Goal: Transaction & Acquisition: Book appointment/travel/reservation

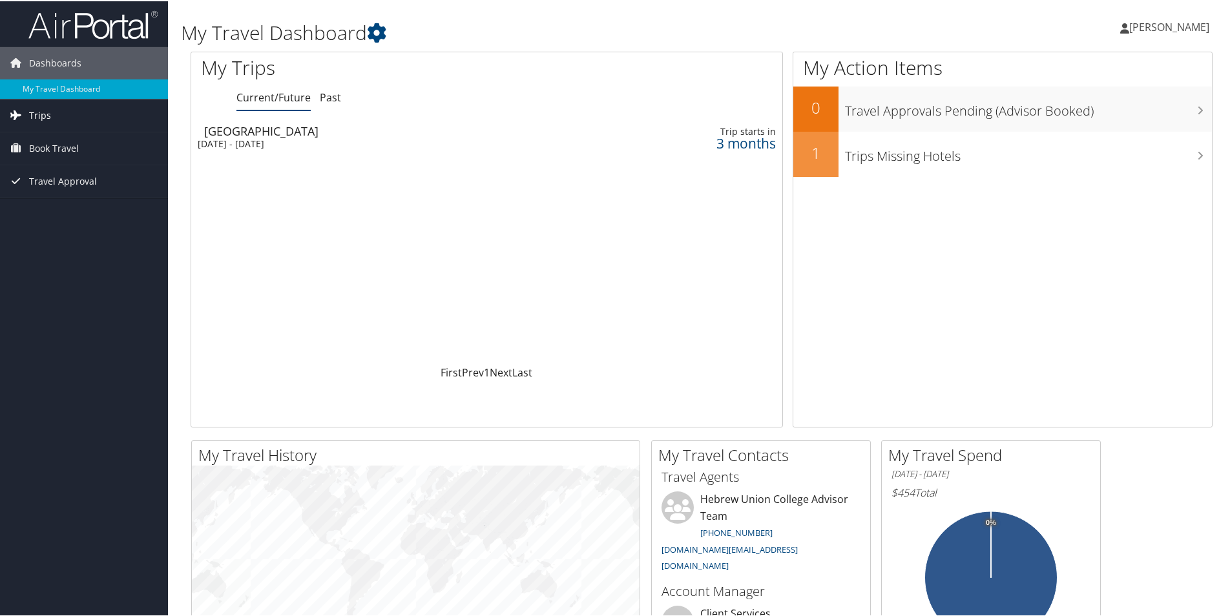
click at [46, 118] on span "Trips" at bounding box center [40, 114] width 22 height 32
click at [48, 204] on span "Book Travel" at bounding box center [54, 205] width 50 height 32
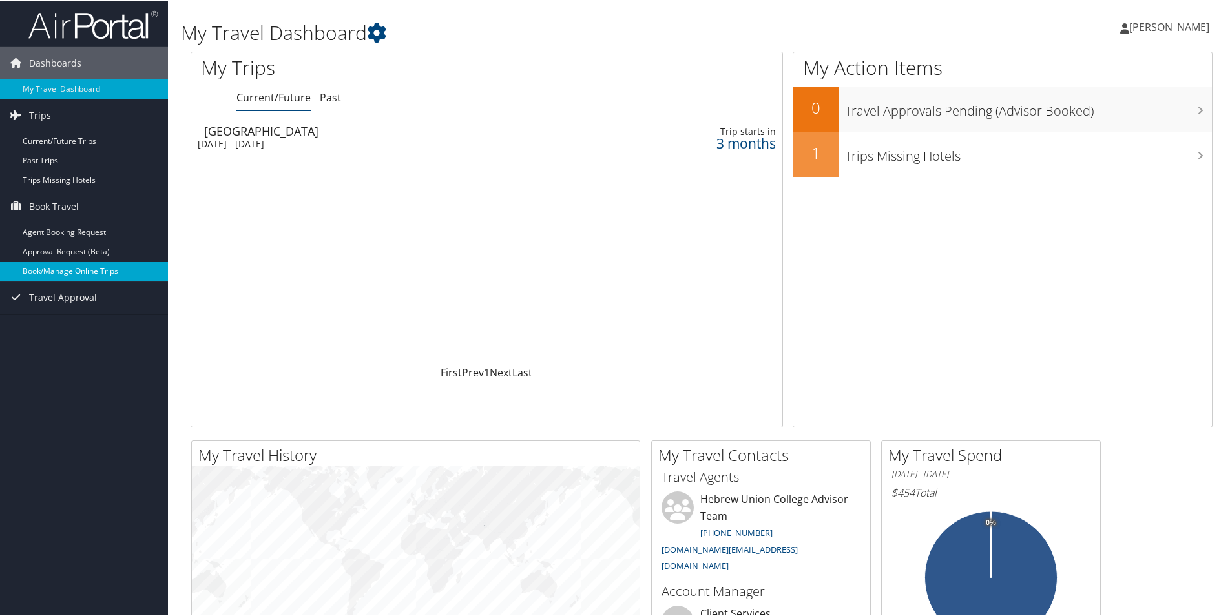
click at [59, 275] on link "Book/Manage Online Trips" at bounding box center [84, 269] width 168 height 19
